Goal: Task Accomplishment & Management: Use online tool/utility

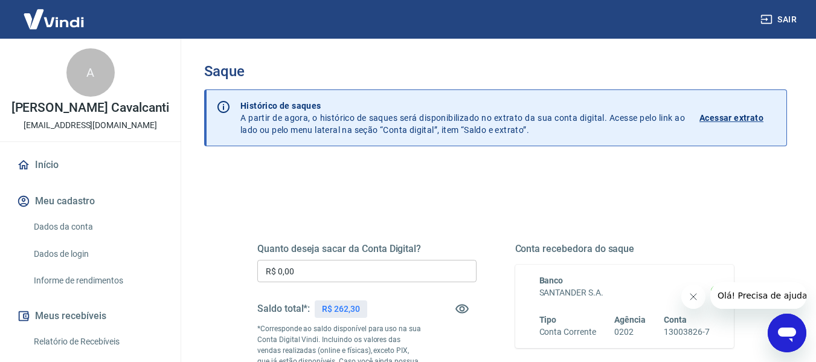
click at [309, 279] on input "R$ 0,00" at bounding box center [366, 271] width 219 height 22
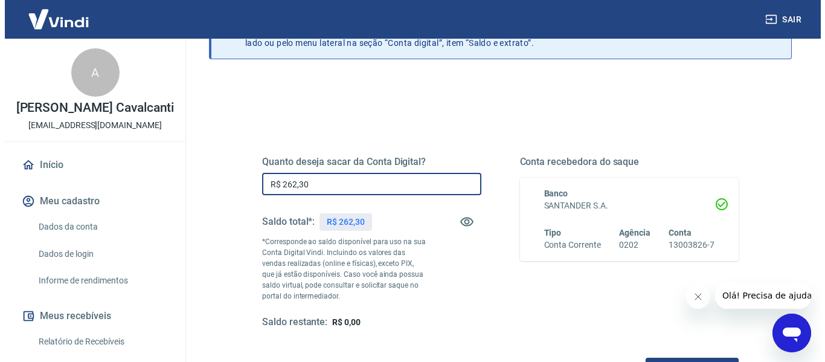
scroll to position [165, 0]
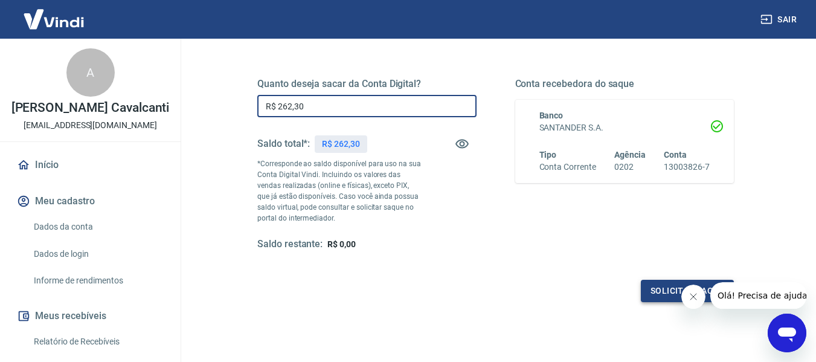
type input "R$ 262,30"
click at [644, 283] on button "Solicitar saque" at bounding box center [687, 291] width 93 height 22
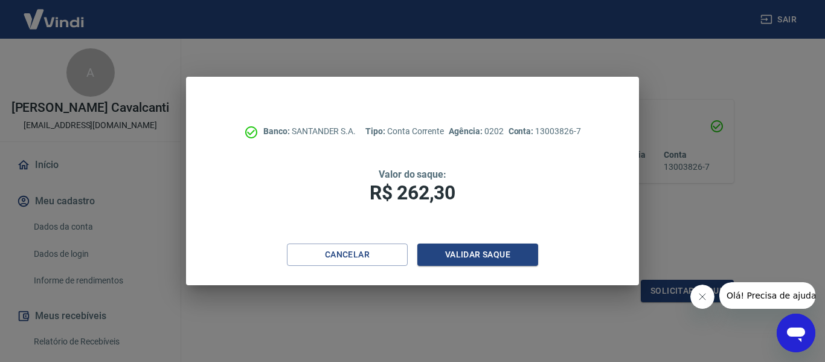
click at [500, 267] on div "Cancelar Validar saque" at bounding box center [412, 264] width 453 height 42
click at [498, 262] on button "Validar saque" at bounding box center [477, 254] width 121 height 22
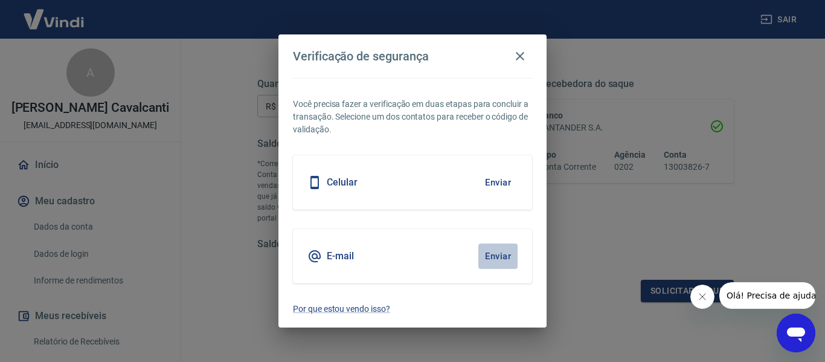
click at [498, 262] on button "Enviar" at bounding box center [497, 255] width 39 height 25
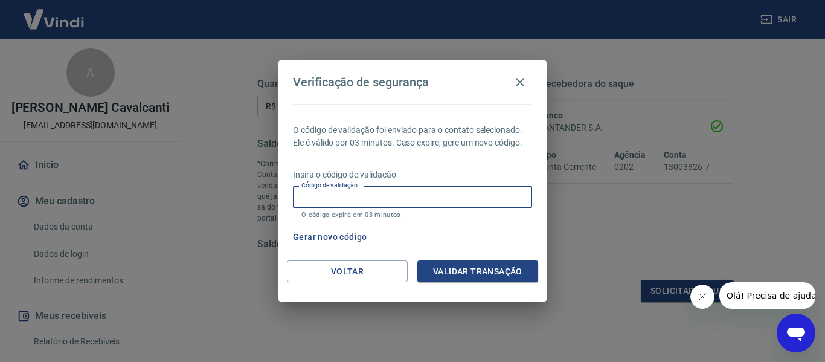
click at [436, 197] on input "Código de validação" at bounding box center [412, 197] width 239 height 22
type input "222012"
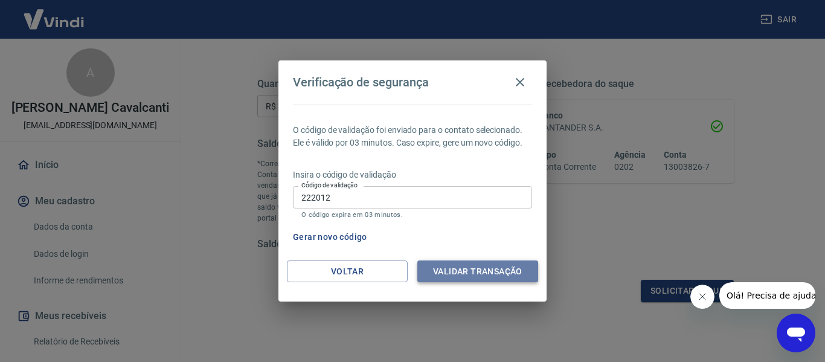
click at [452, 270] on button "Validar transação" at bounding box center [477, 271] width 121 height 22
